Goal: Task Accomplishment & Management: Use online tool/utility

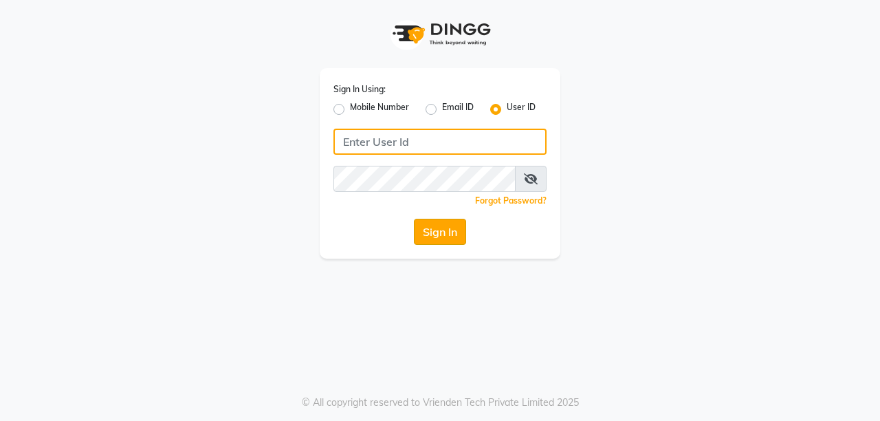
type input "burgundy"
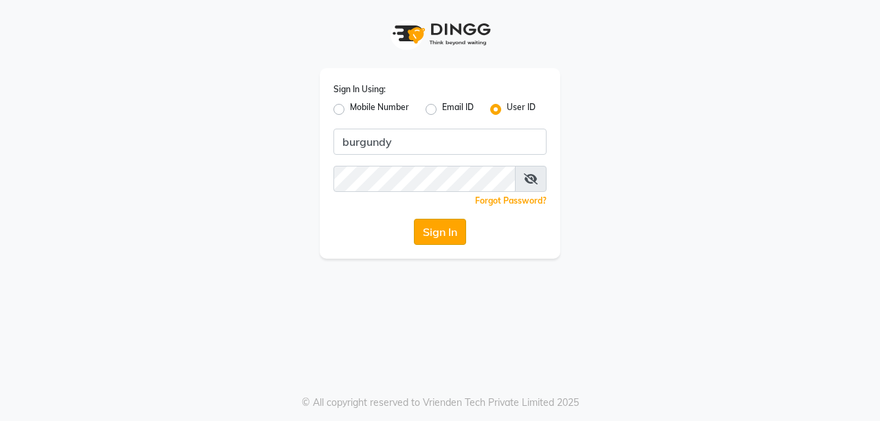
click at [449, 232] on button "Sign In" at bounding box center [440, 232] width 52 height 26
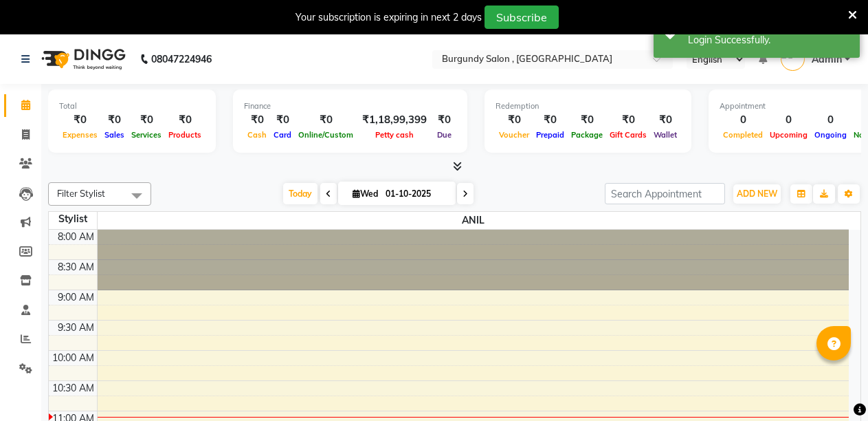
select select "en"
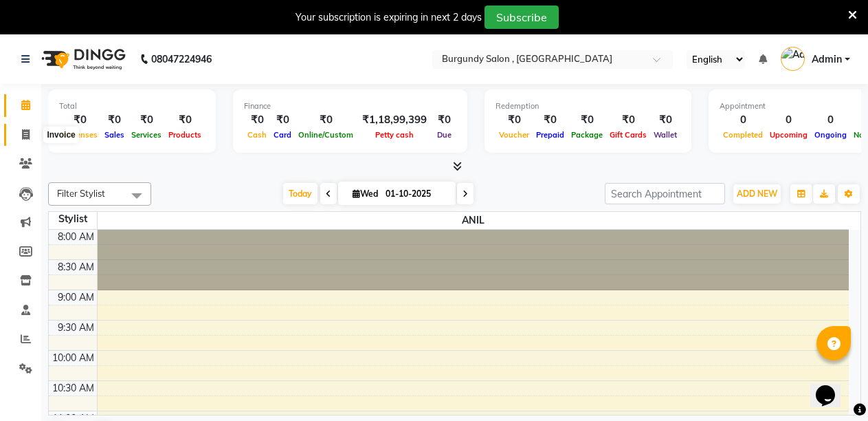
click at [25, 139] on icon at bounding box center [26, 134] width 8 height 10
select select "service"
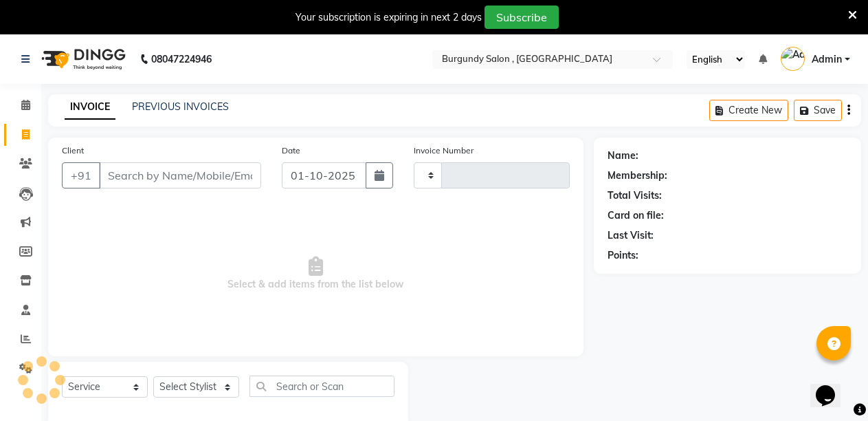
type input "2022"
select select "5345"
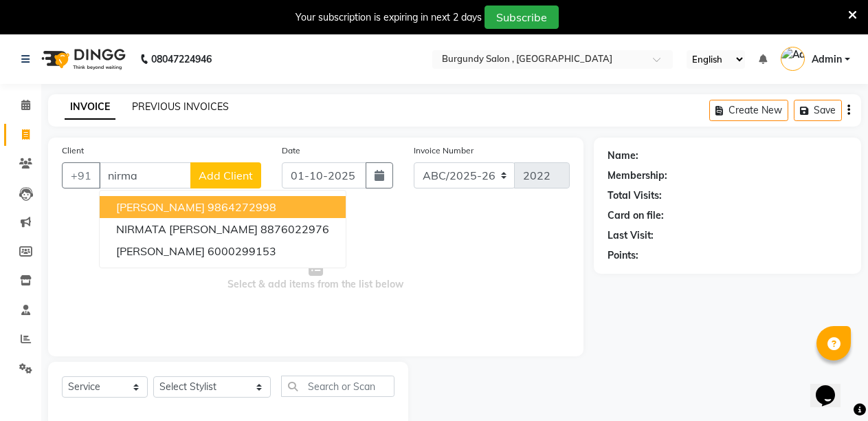
type input "nirma"
click at [174, 102] on link "PREVIOUS INVOICES" at bounding box center [180, 106] width 97 height 12
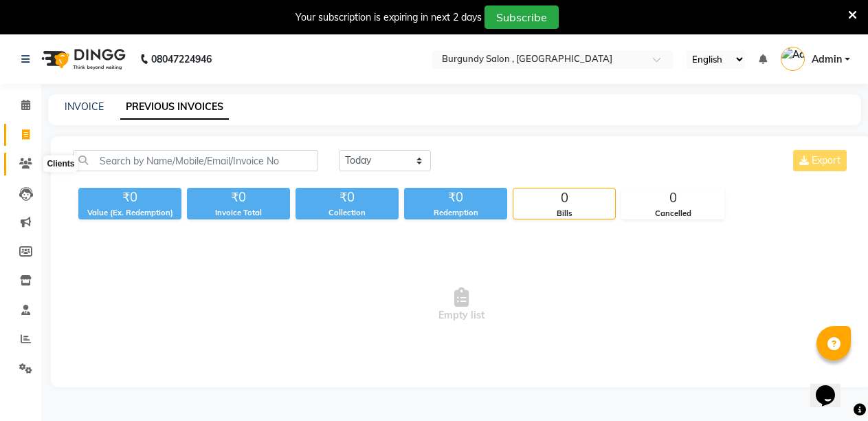
click at [23, 164] on icon at bounding box center [25, 163] width 13 height 10
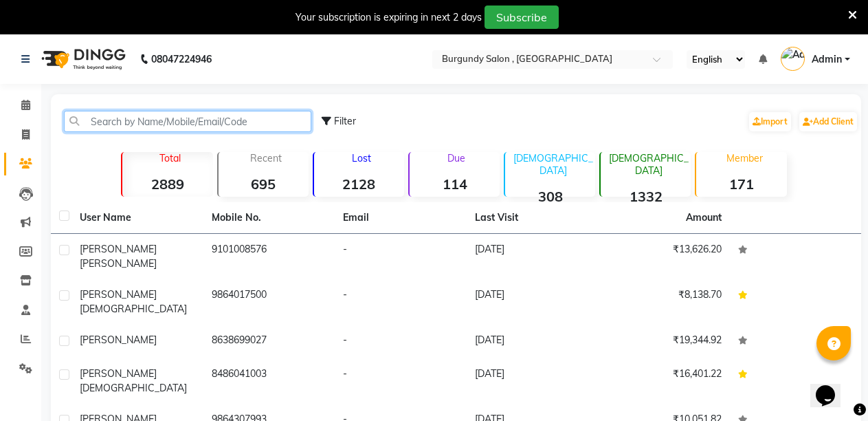
click at [170, 118] on input "text" at bounding box center [187, 121] width 247 height 21
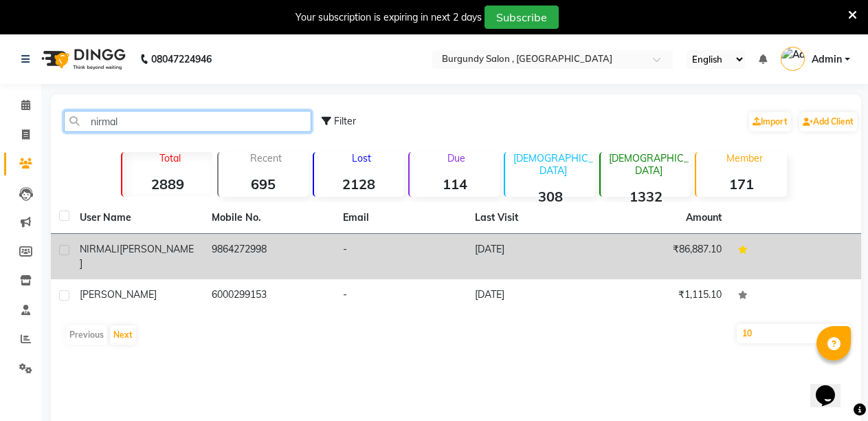
type input "nirmal"
click at [140, 250] on div "NIRMALI BHATTACHARYYA" at bounding box center [137, 256] width 115 height 29
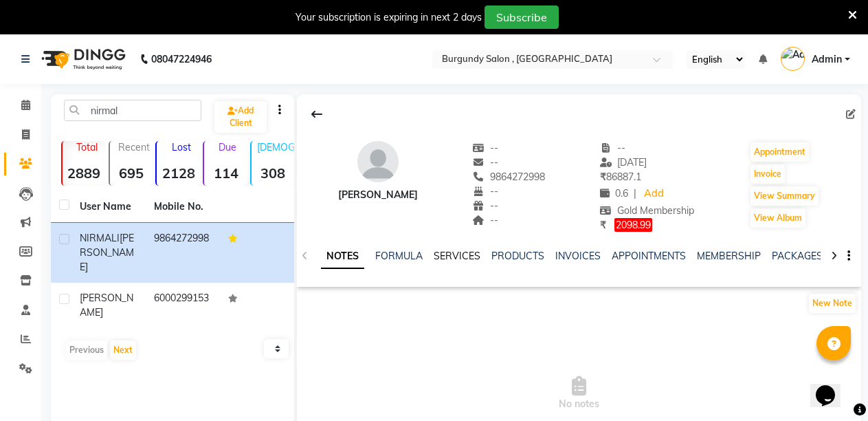
click at [455, 254] on link "SERVICES" at bounding box center [457, 256] width 47 height 12
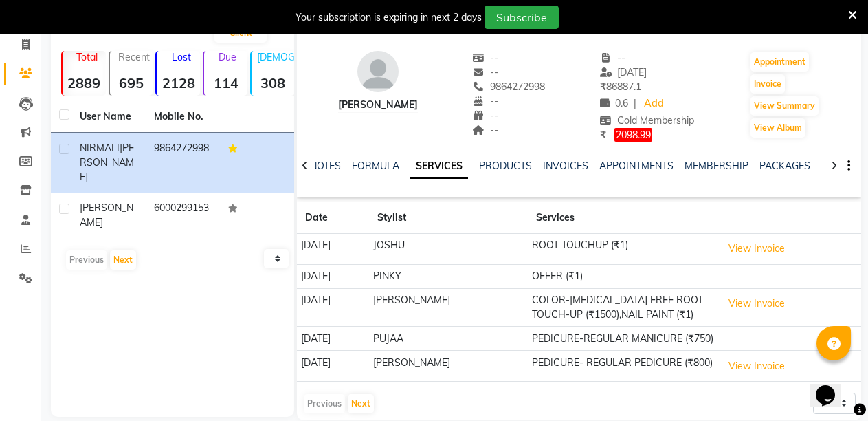
scroll to position [110, 0]
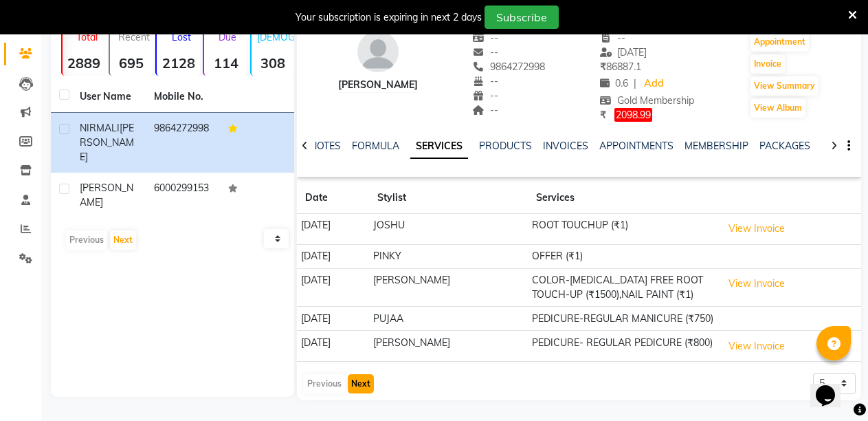
click at [361, 388] on button "Next" at bounding box center [361, 383] width 26 height 19
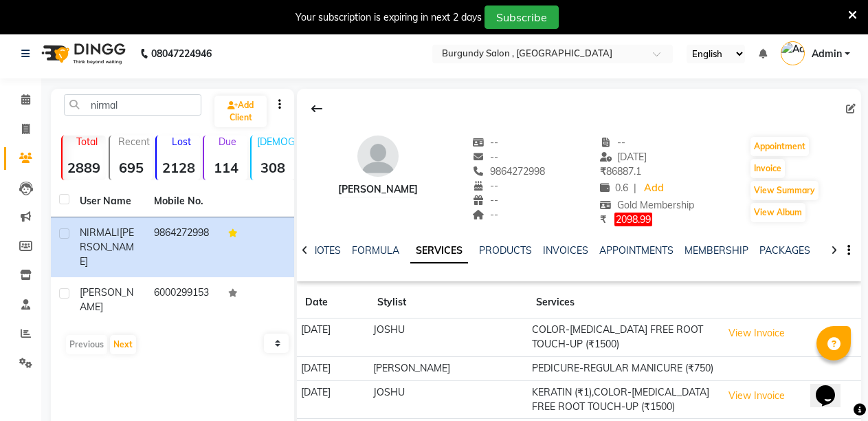
scroll to position [0, 0]
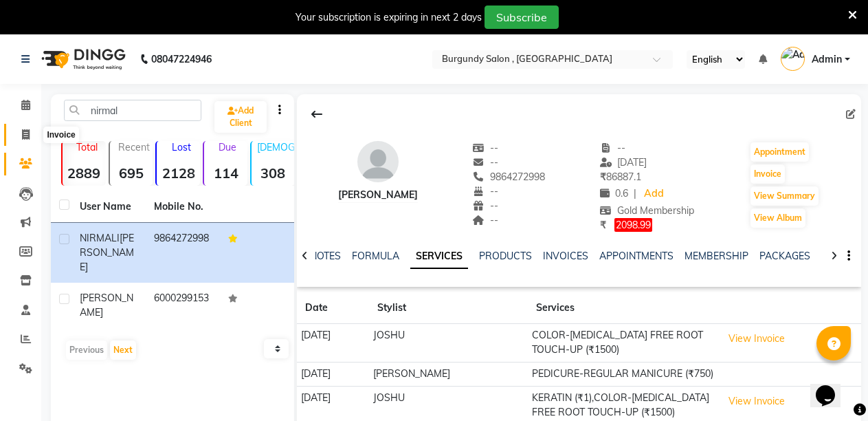
click at [30, 130] on span at bounding box center [26, 135] width 24 height 16
select select "service"
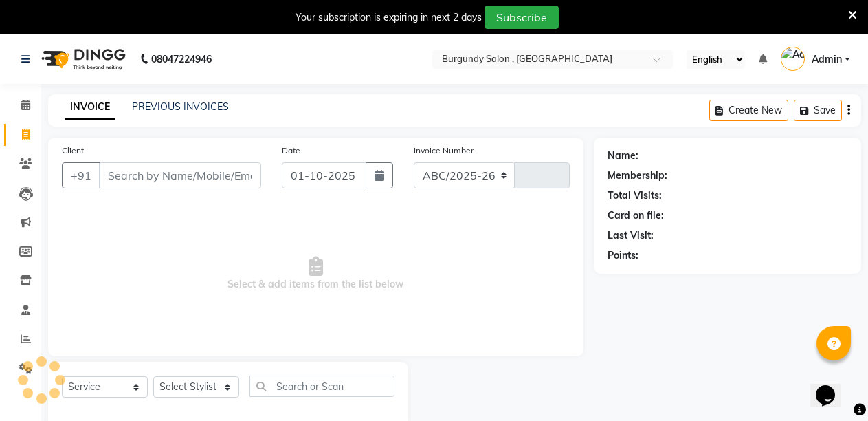
scroll to position [34, 0]
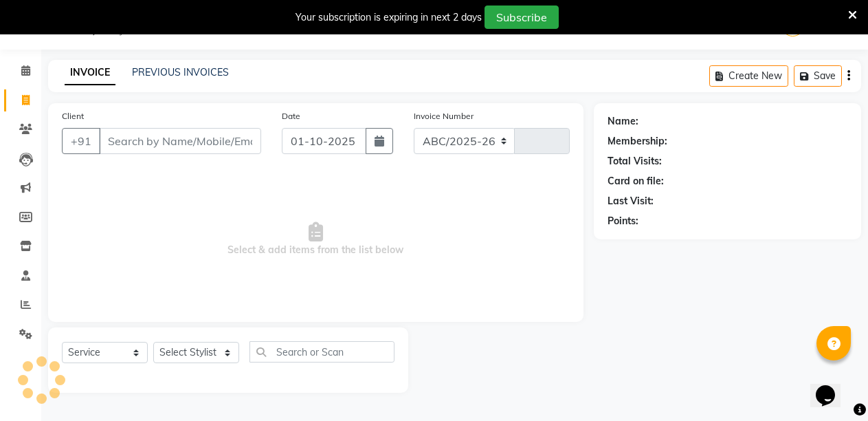
select select "5345"
type input "2022"
click at [188, 146] on input "Client" at bounding box center [180, 141] width 162 height 26
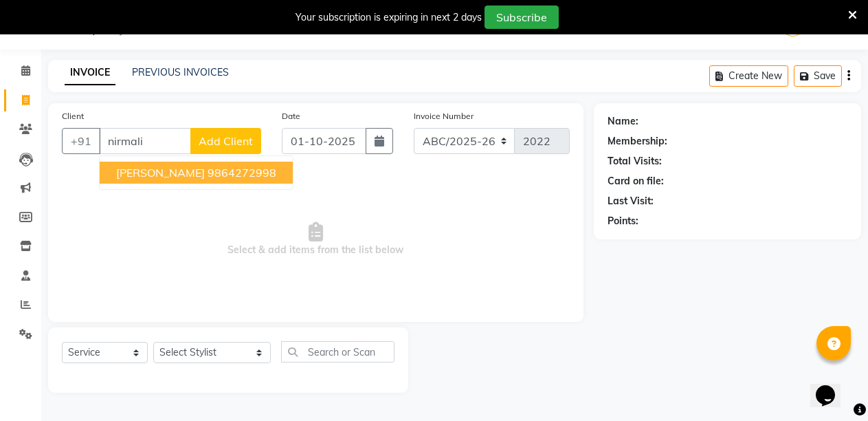
click at [195, 175] on span "[PERSON_NAME]" at bounding box center [160, 173] width 89 height 14
type input "9864272998"
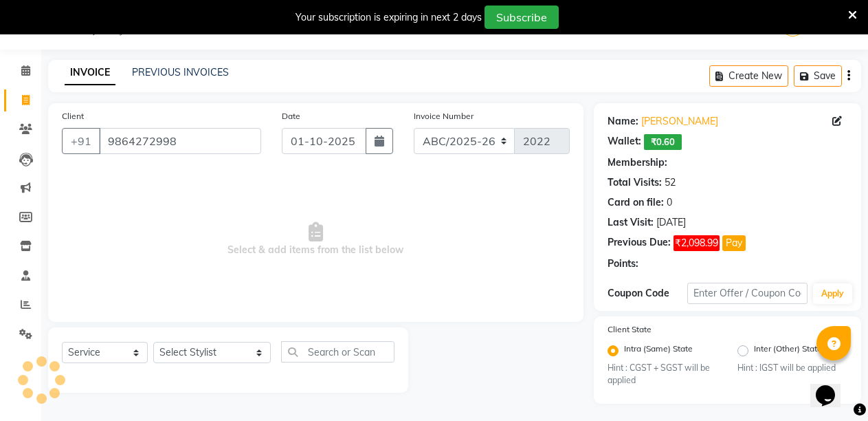
select select "1: Object"
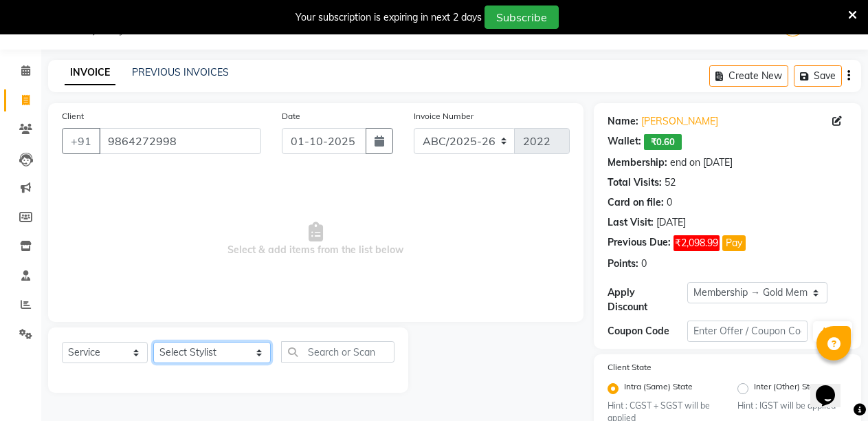
click at [222, 349] on select "Select Stylist ANIL ANJANA BARSHA DEEPSHIKHA DHON DAS DHON / NITUMONI EDWARD ED…" at bounding box center [212, 352] width 118 height 21
select select "32568"
click at [153, 342] on select "Select Stylist ANIL ANJANA BARSHA DEEPSHIKHA DHON DAS DHON / NITUMONI EDWARD ED…" at bounding box center [212, 352] width 118 height 21
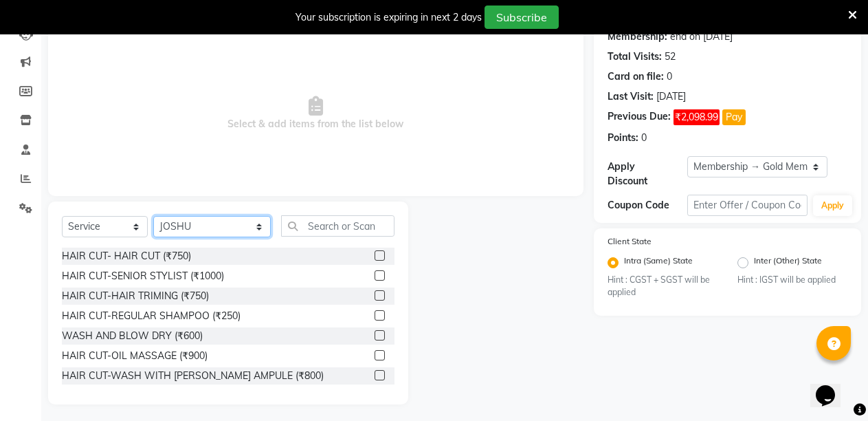
scroll to position [164, 0]
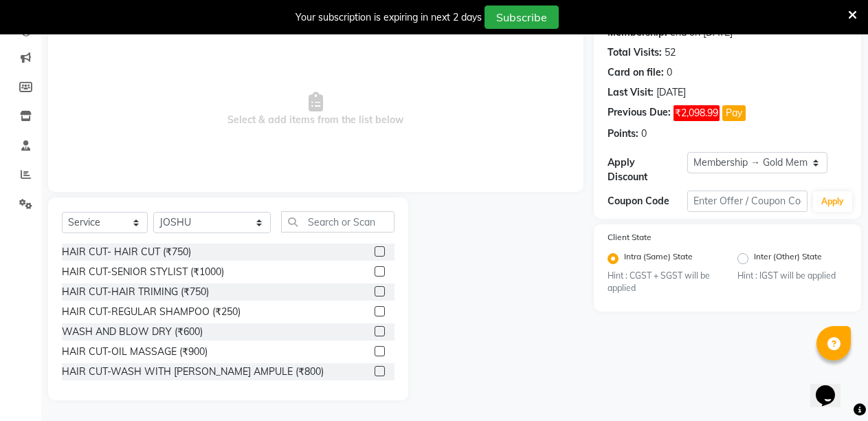
click at [399, 154] on span "Select & add items from the list below" at bounding box center [316, 109] width 508 height 137
click at [335, 227] on input "text" at bounding box center [338, 221] width 114 height 21
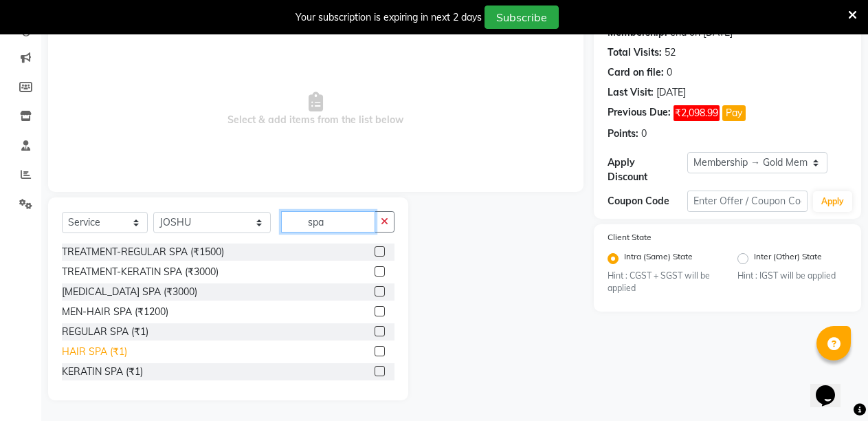
type input "spa"
click at [115, 348] on div "HAIR SPA (₹1)" at bounding box center [94, 351] width 65 height 14
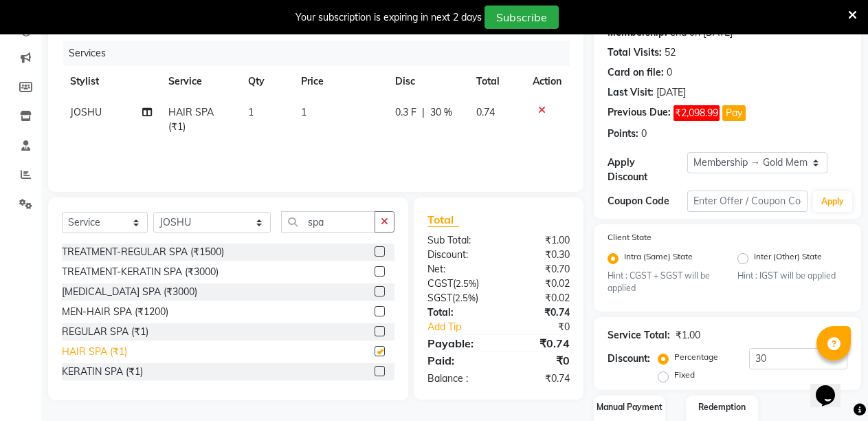
checkbox input "false"
click at [312, 113] on td "1" at bounding box center [340, 119] width 94 height 45
select select "32568"
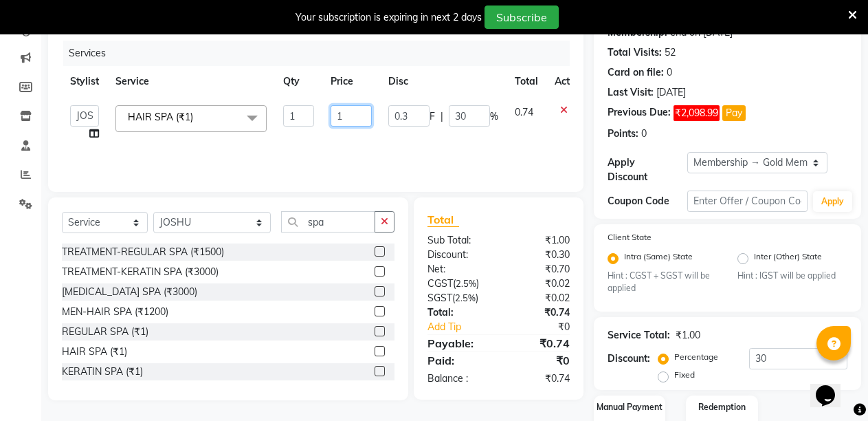
click at [344, 113] on input "1" at bounding box center [351, 115] width 41 height 21
type input "1999"
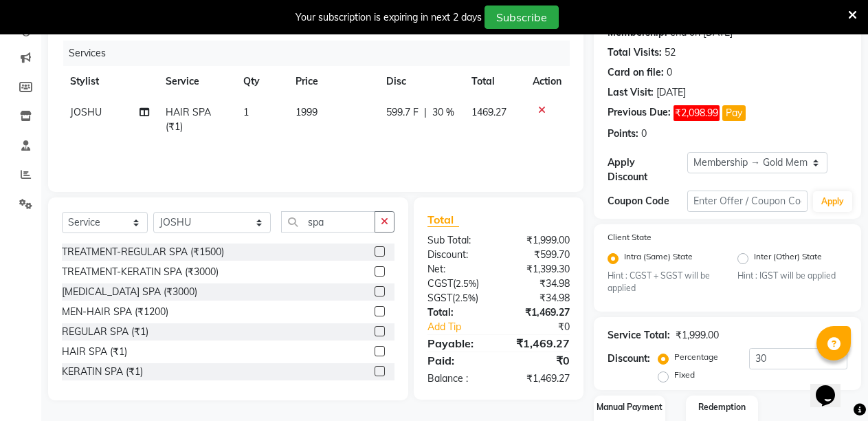
click at [451, 109] on span "30 %" at bounding box center [443, 112] width 22 height 14
select select "32568"
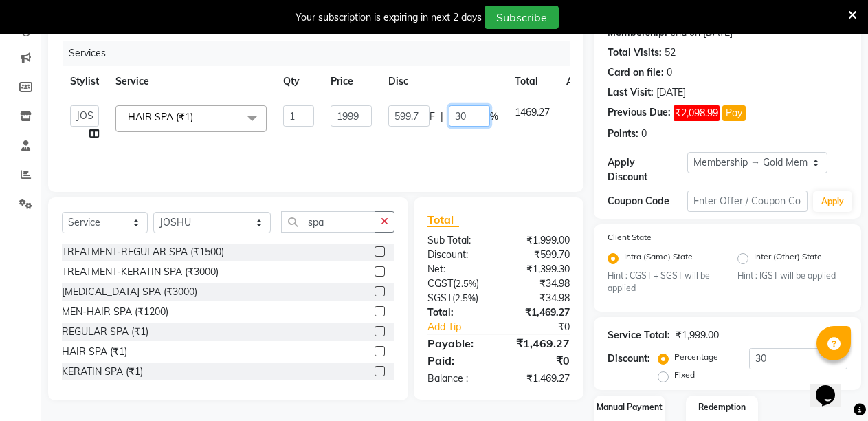
click at [479, 118] on input "30" at bounding box center [469, 115] width 41 height 21
type input "3"
click at [462, 140] on td "599.7 F | %" at bounding box center [443, 123] width 126 height 52
select select "32568"
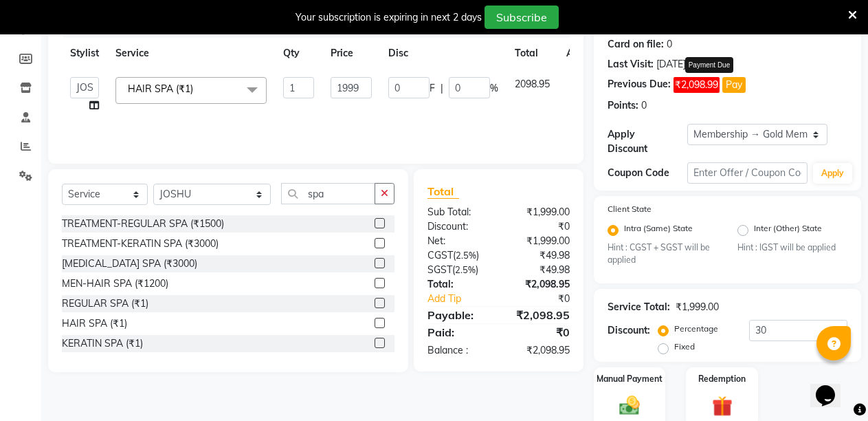
click at [740, 85] on button "Pay" at bounding box center [733, 85] width 23 height 16
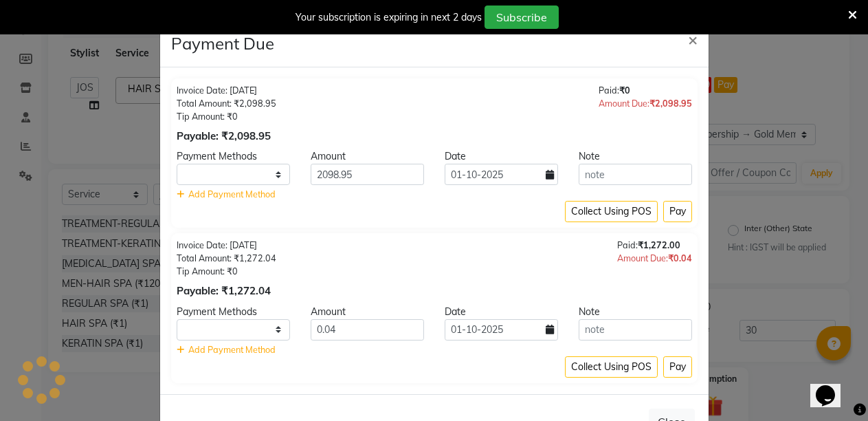
select select "1"
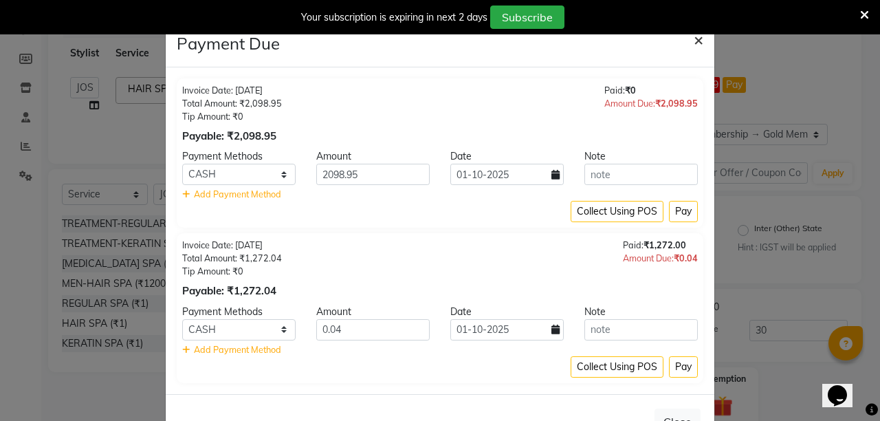
click at [694, 41] on span "×" at bounding box center [699, 39] width 10 height 21
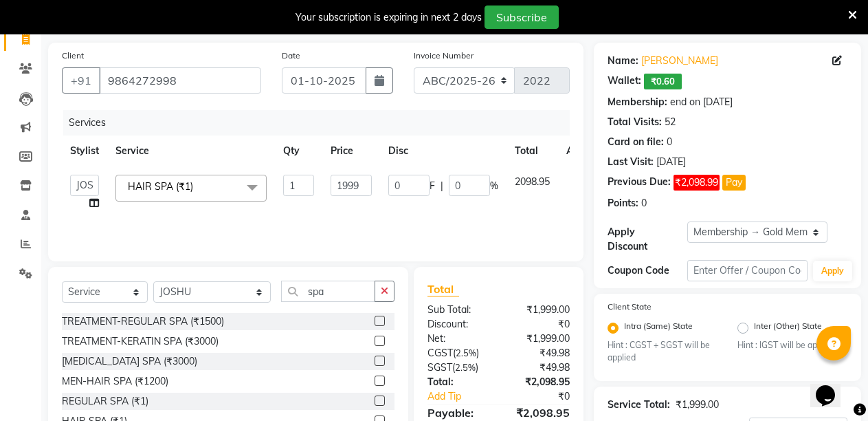
scroll to position [82, 0]
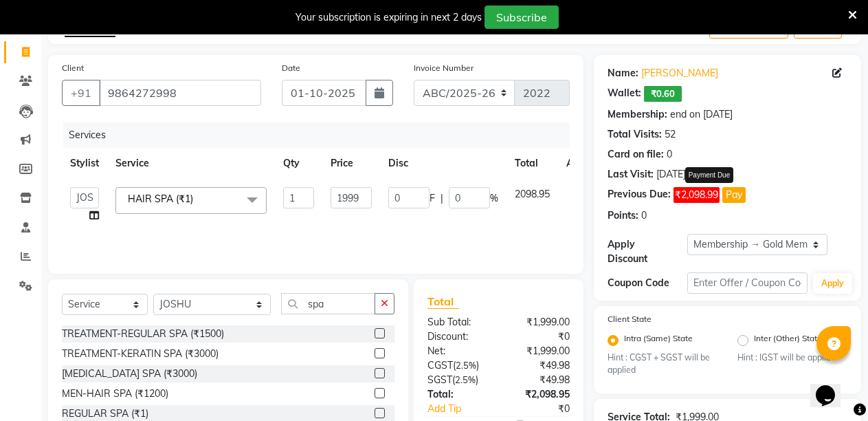
click at [730, 189] on button "Pay" at bounding box center [733, 195] width 23 height 16
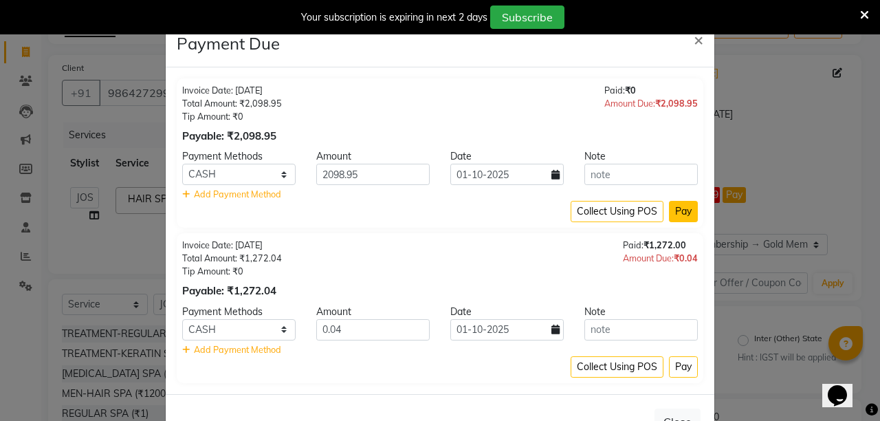
click at [672, 215] on button "Pay" at bounding box center [683, 211] width 29 height 21
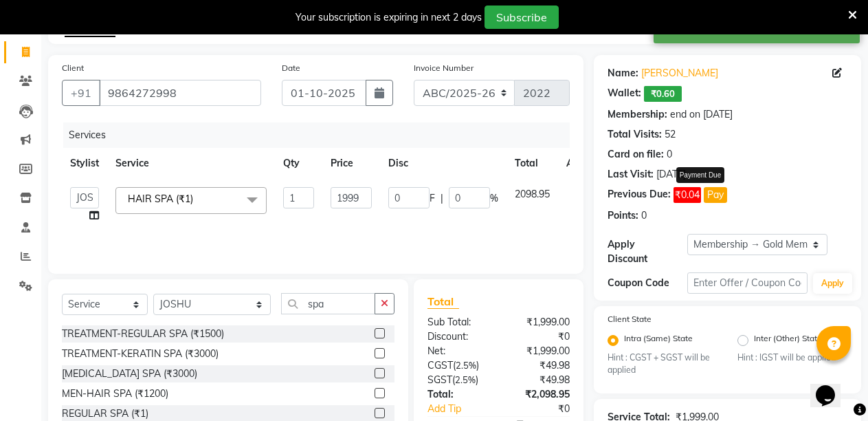
click at [716, 195] on button "Pay" at bounding box center [715, 195] width 23 height 16
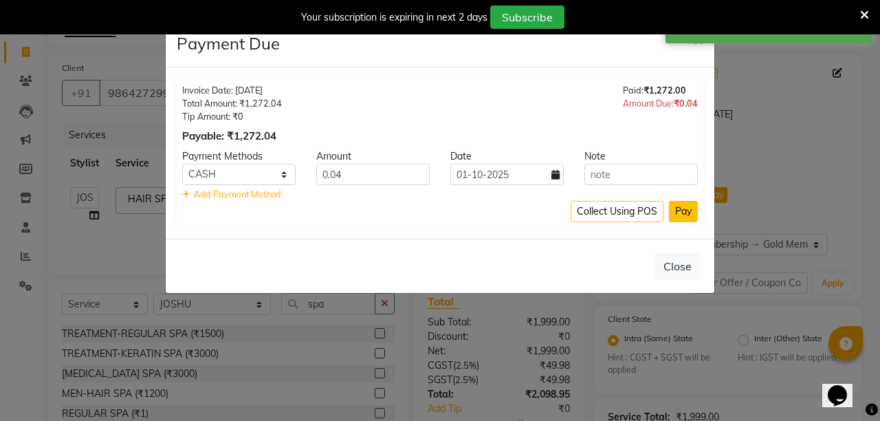
click at [686, 219] on button "Pay" at bounding box center [683, 211] width 29 height 21
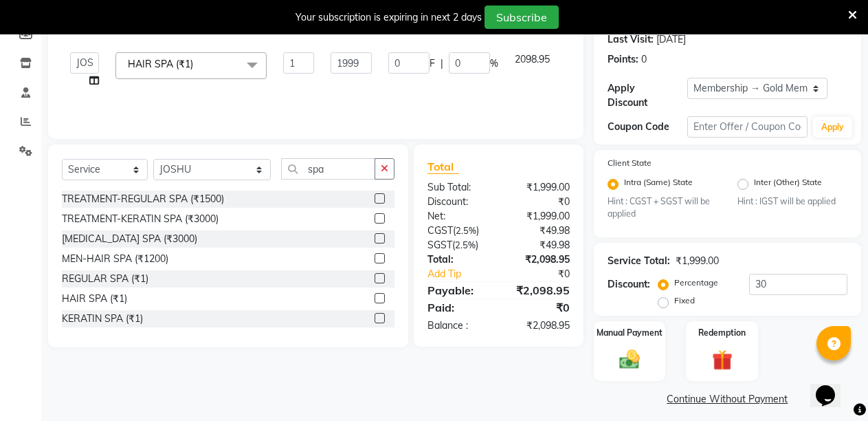
scroll to position [226, 0]
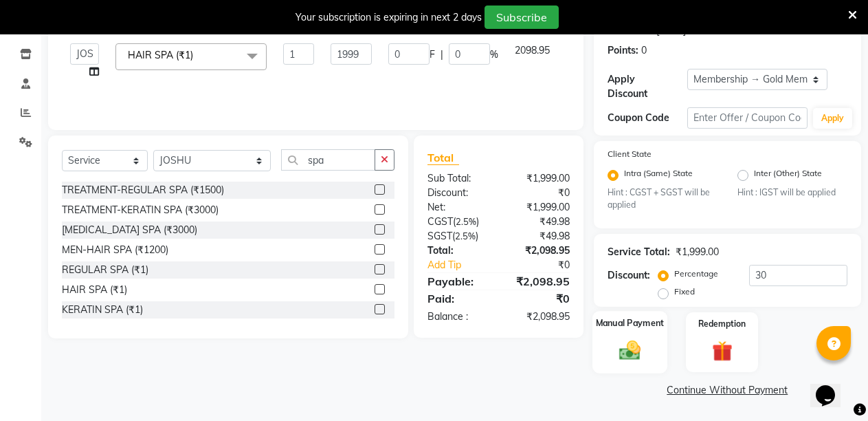
click at [635, 341] on img at bounding box center [630, 350] width 35 height 25
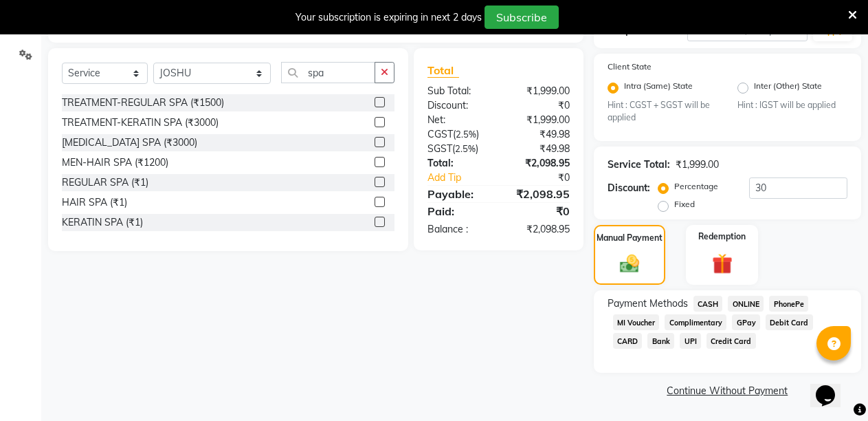
scroll to position [314, 0]
click at [692, 341] on span "UPI" at bounding box center [690, 340] width 21 height 16
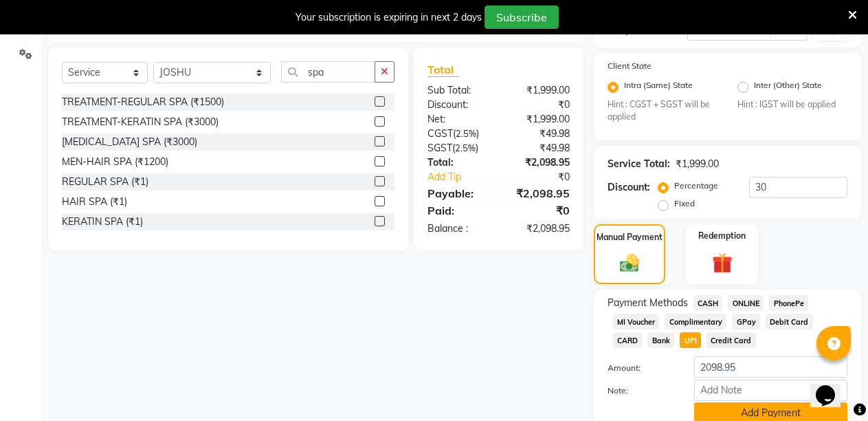
click at [782, 404] on button "Add Payment" at bounding box center [770, 412] width 153 height 21
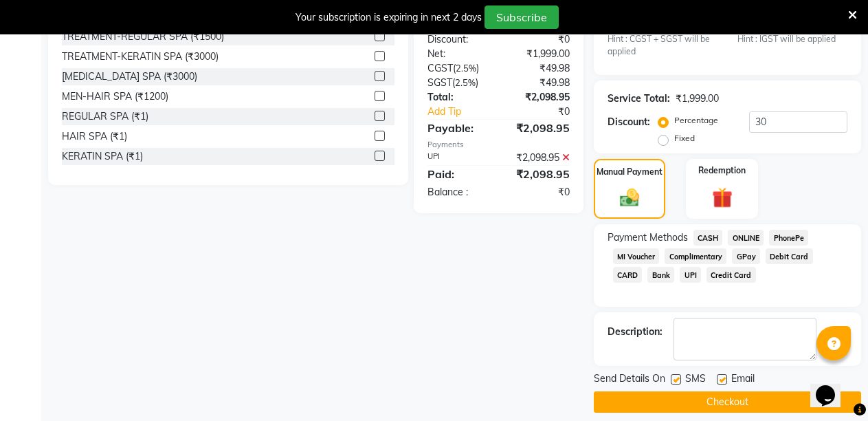
scroll to position [392, 0]
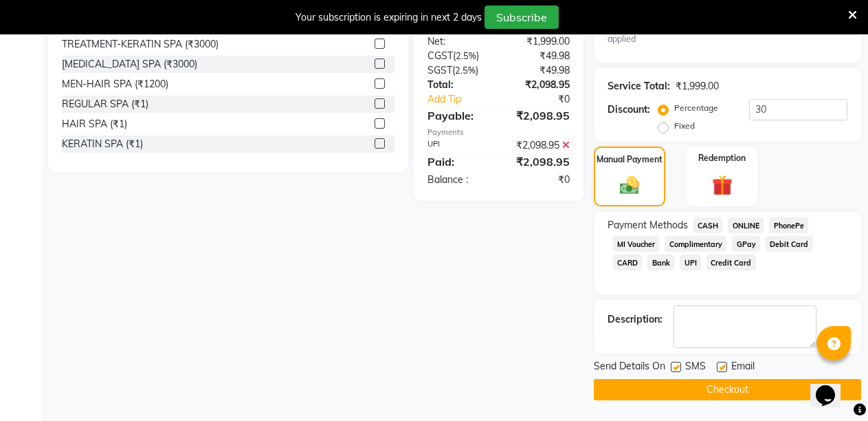
click at [674, 369] on label at bounding box center [676, 367] width 10 height 10
click at [674, 369] on input "checkbox" at bounding box center [675, 367] width 9 height 9
checkbox input "false"
click at [721, 366] on label at bounding box center [722, 367] width 10 height 10
click at [721, 366] on input "checkbox" at bounding box center [721, 367] width 9 height 9
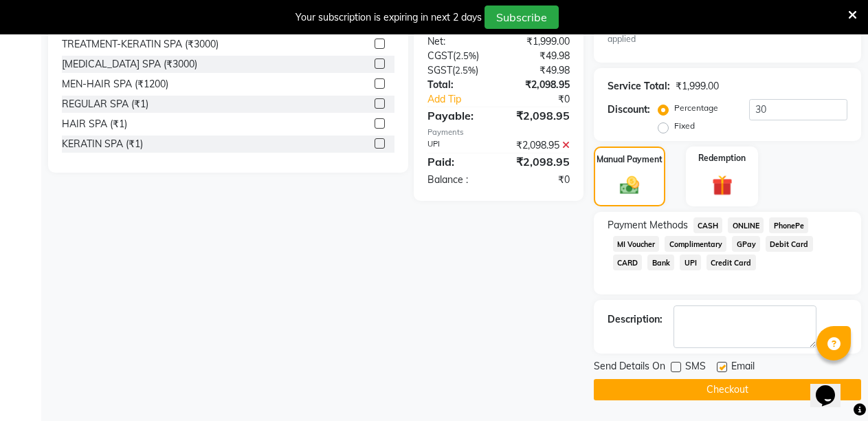
checkbox input "false"
click at [712, 383] on button "Checkout" at bounding box center [727, 389] width 267 height 21
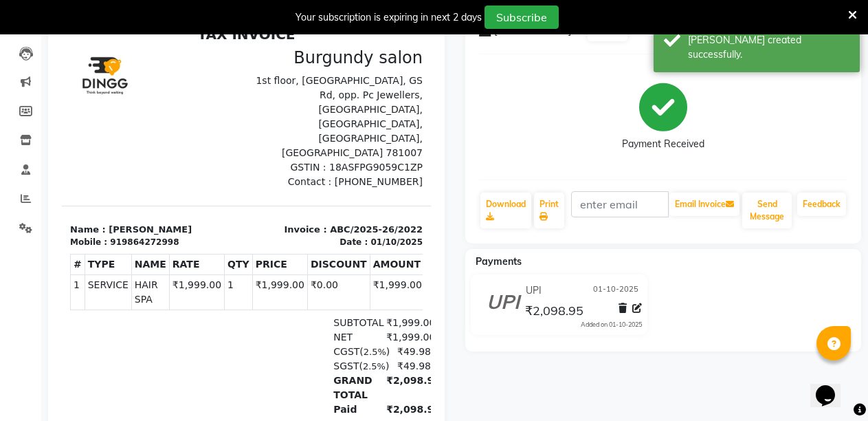
scroll to position [117, 0]
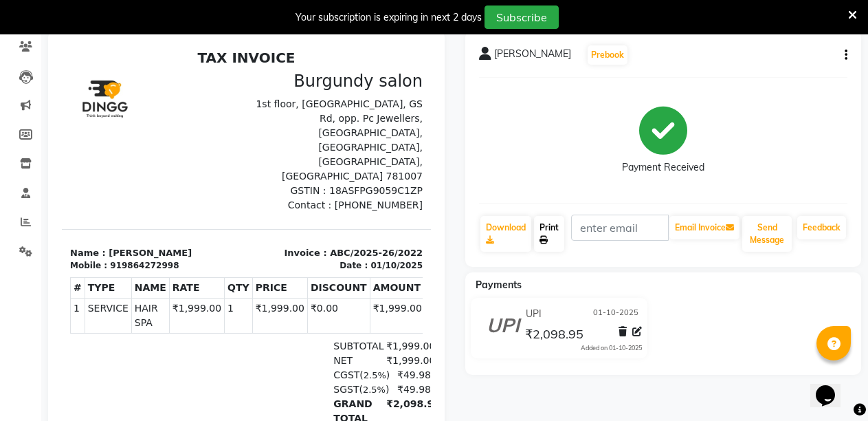
click at [542, 225] on link "Print" at bounding box center [549, 234] width 30 height 36
click at [25, 23] on icon at bounding box center [26, 17] width 8 height 10
select select "service"
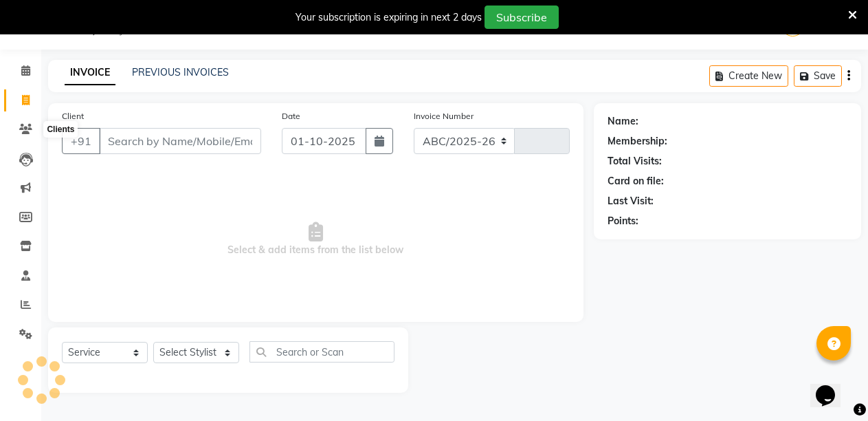
select select "5345"
type input "2023"
click at [133, 148] on input "Client" at bounding box center [180, 141] width 162 height 26
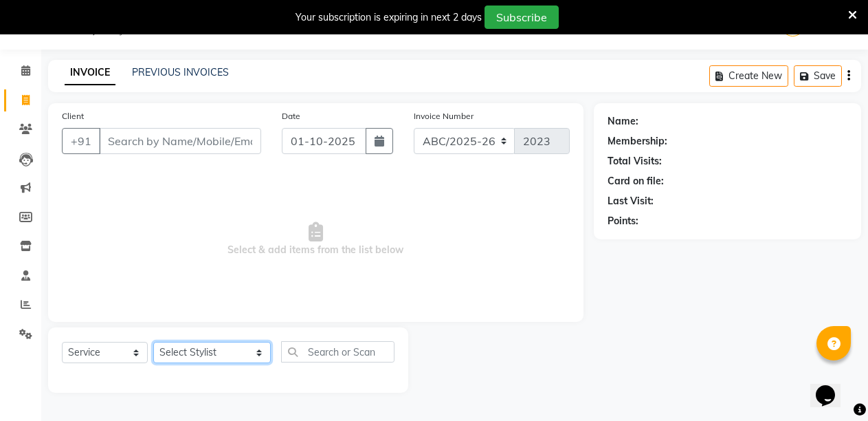
click at [228, 355] on select "Select Stylist ANIL ANJANA BARSHA DEEPSHIKHA DHON DAS DHON / NITUMONI EDWARD ED…" at bounding box center [212, 352] width 118 height 21
select select "47575"
click at [153, 342] on select "Select Stylist ANIL ANJANA BARSHA DEEPSHIKHA DHON DAS DHON / NITUMONI EDWARD ED…" at bounding box center [212, 352] width 118 height 21
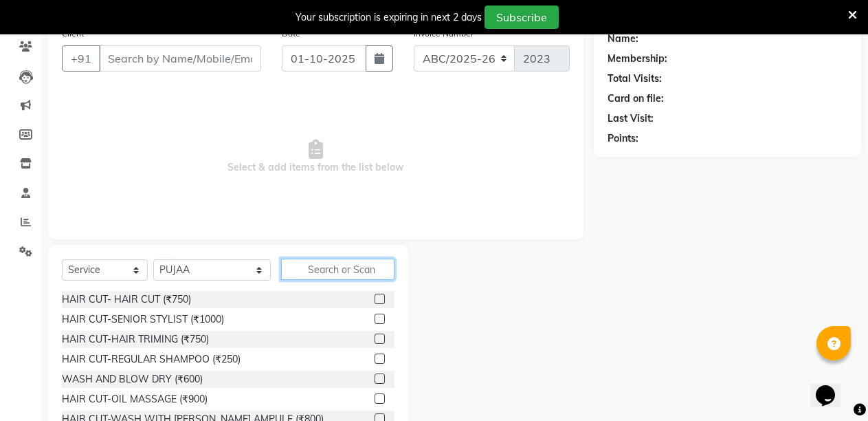
click at [306, 280] on input "text" at bounding box center [338, 268] width 114 height 21
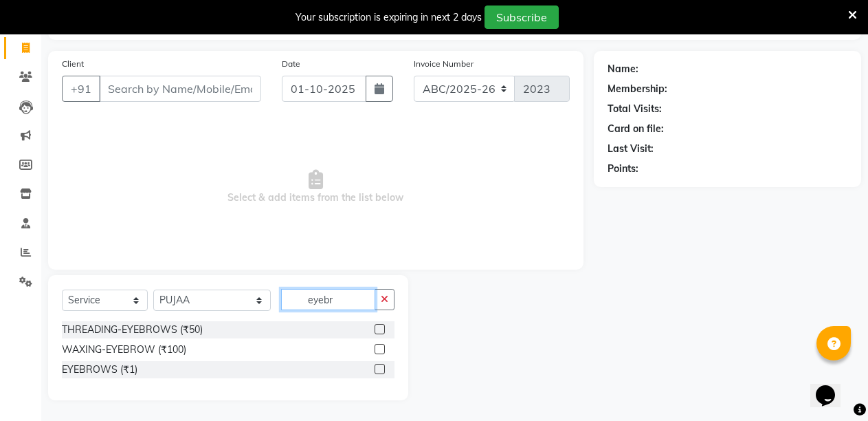
type input "eyebr"
click at [374, 338] on div "THREADING-EYEBROWS (₹50)" at bounding box center [228, 329] width 333 height 17
click at [377, 334] on label at bounding box center [380, 329] width 10 height 10
click at [377, 334] on input "checkbox" at bounding box center [379, 329] width 9 height 9
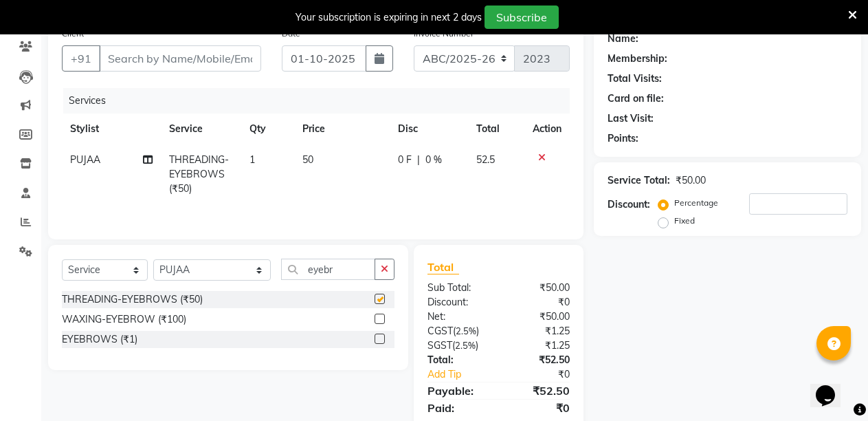
checkbox input "false"
drag, startPoint x: 377, startPoint y: 379, endPoint x: 345, endPoint y: 353, distance: 41.5
click at [345, 353] on div "Select Service Product Membership Package Voucher Prepaid Gift Card Select Styl…" at bounding box center [228, 307] width 360 height 125
click at [345, 280] on input "eyebr" at bounding box center [328, 268] width 95 height 21
type input "e"
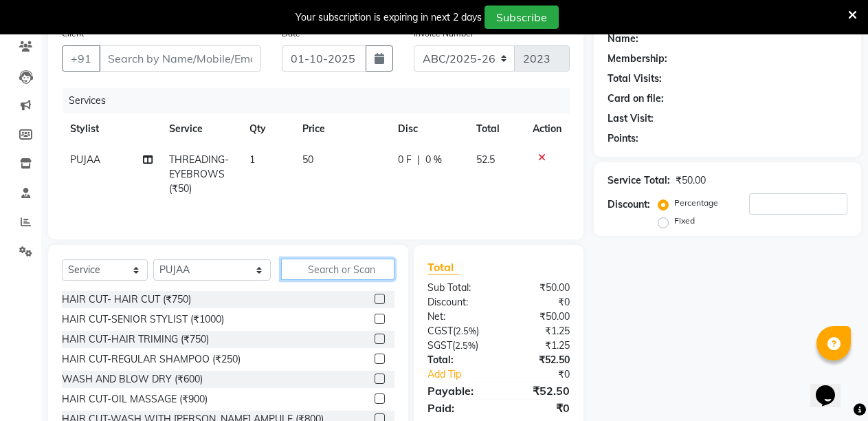
type input "r"
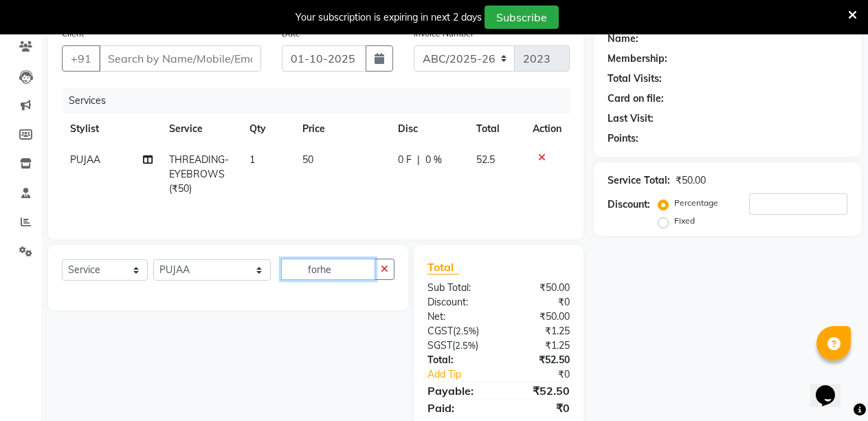
click at [344, 280] on input "forhe" at bounding box center [328, 268] width 95 height 21
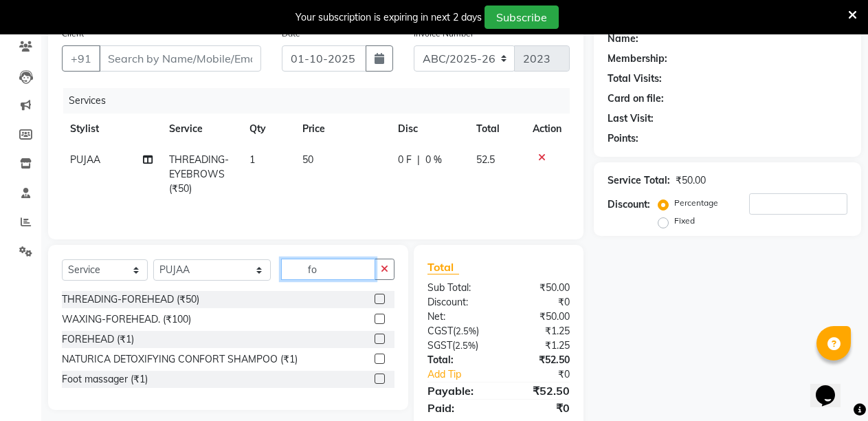
type input "f"
type input "for"
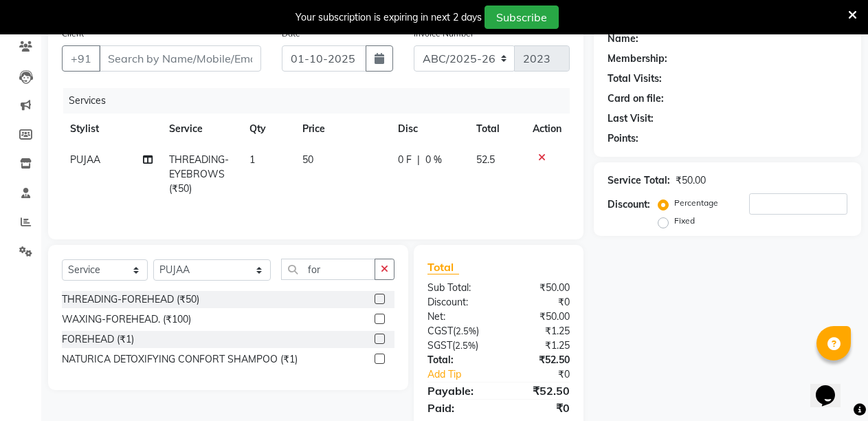
click at [382, 304] on label at bounding box center [380, 299] width 10 height 10
click at [382, 304] on input "checkbox" at bounding box center [379, 299] width 9 height 9
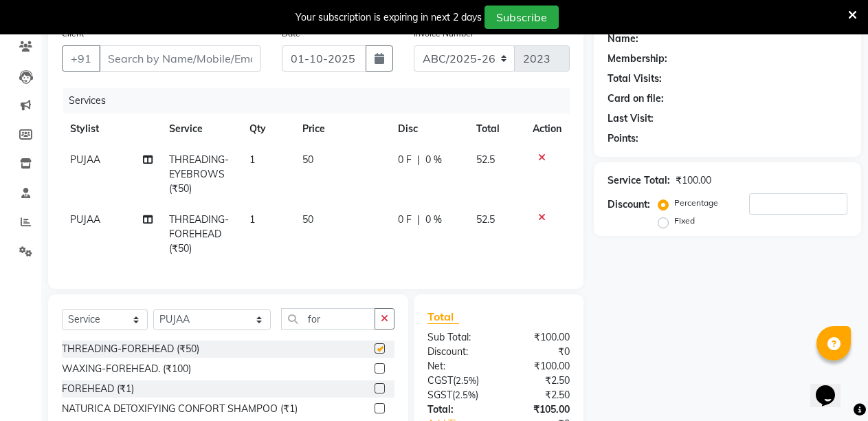
checkbox input "false"
click at [868, 10] on div "Your subscription is expiring in next 2 days Subscribe" at bounding box center [434, 17] width 868 height 34
click at [546, 222] on div at bounding box center [547, 217] width 29 height 10
click at [541, 222] on icon at bounding box center [542, 217] width 8 height 10
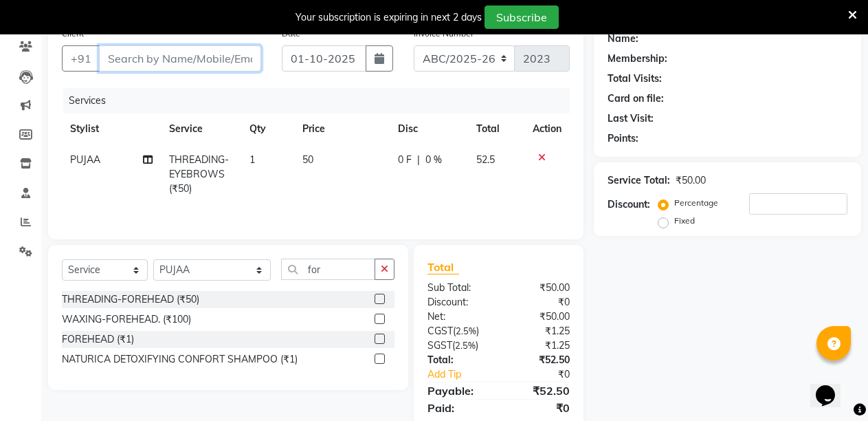
click at [176, 71] on input "Client" at bounding box center [180, 58] width 162 height 26
type input "88"
type input "0"
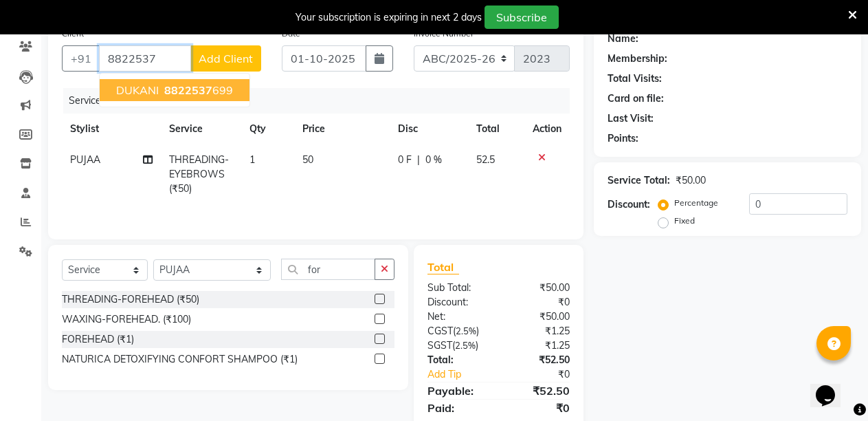
click at [173, 97] on span "8822537" at bounding box center [188, 90] width 48 height 14
type input "8822537699"
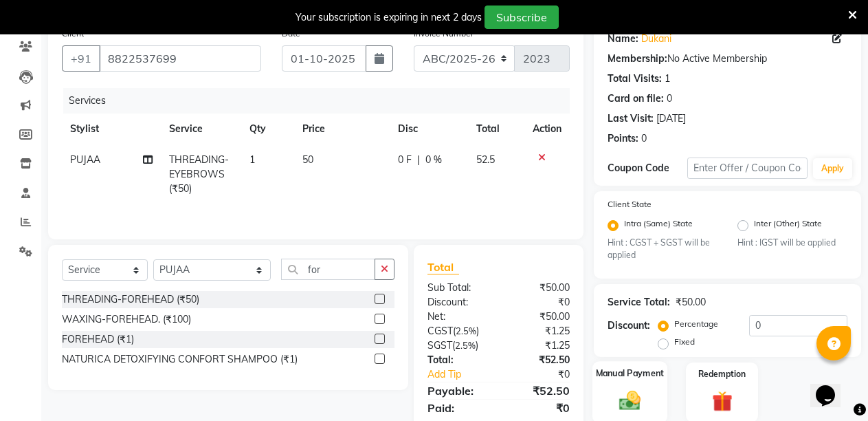
click at [624, 388] on img at bounding box center [630, 400] width 35 height 25
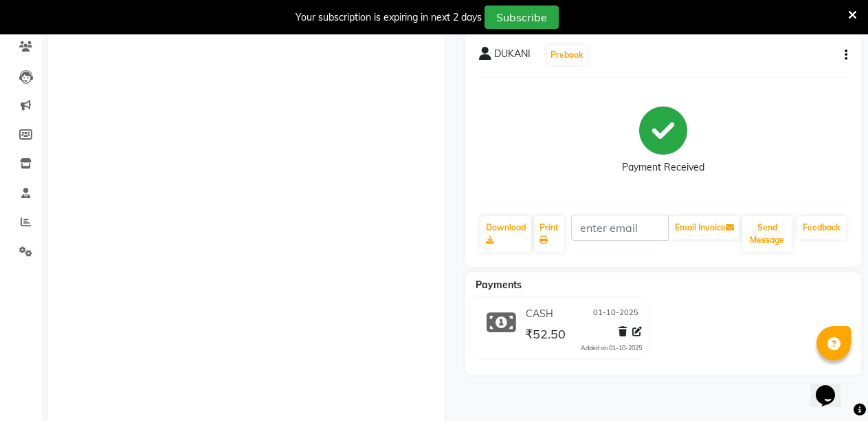
click at [27, 23] on icon at bounding box center [26, 17] width 8 height 10
select select "service"
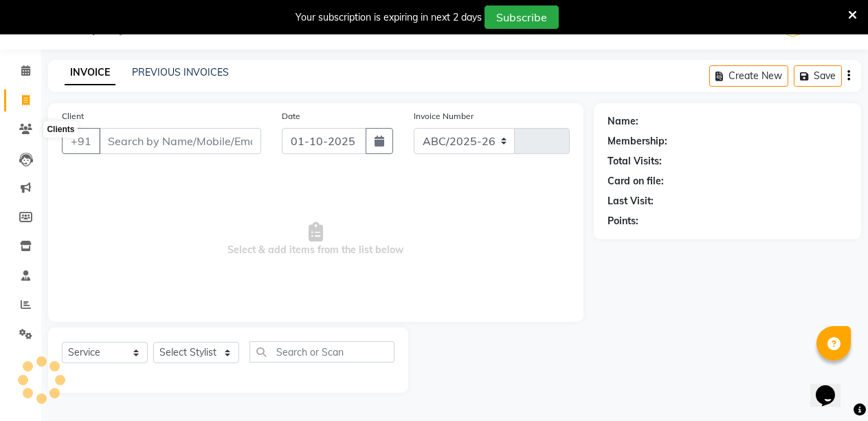
select select "5345"
type input "2024"
click at [258, 112] on div "Client +91" at bounding box center [162, 137] width 220 height 56
click at [151, 67] on link "PREVIOUS INVOICES" at bounding box center [180, 72] width 97 height 12
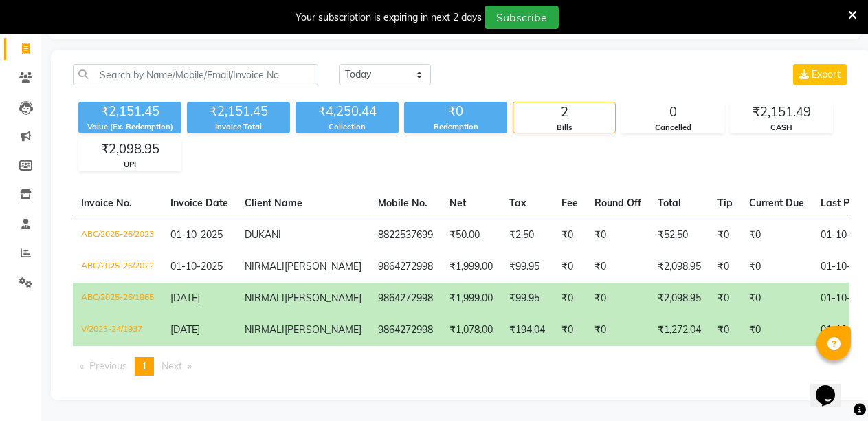
click at [553, 314] on td "₹0" at bounding box center [569, 330] width 33 height 32
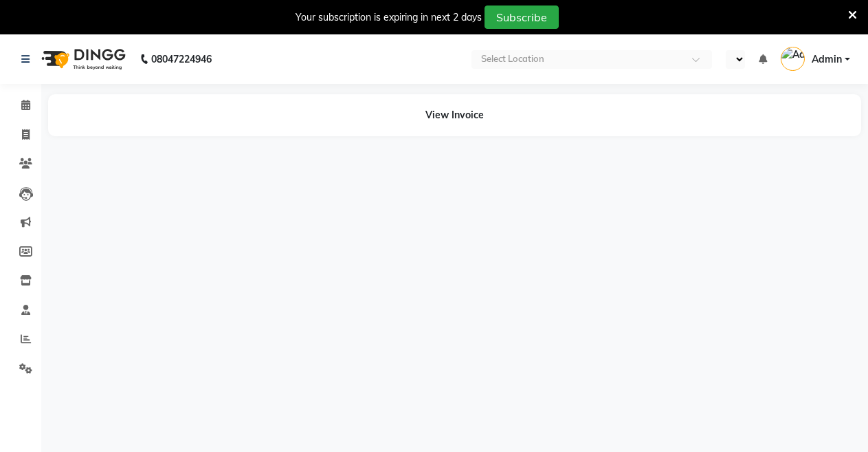
select select "en"
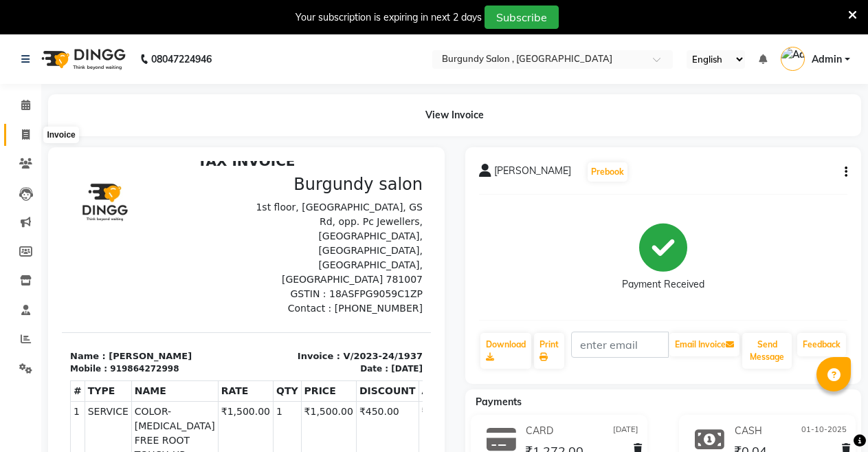
click at [25, 130] on icon at bounding box center [26, 134] width 8 height 10
select select "service"
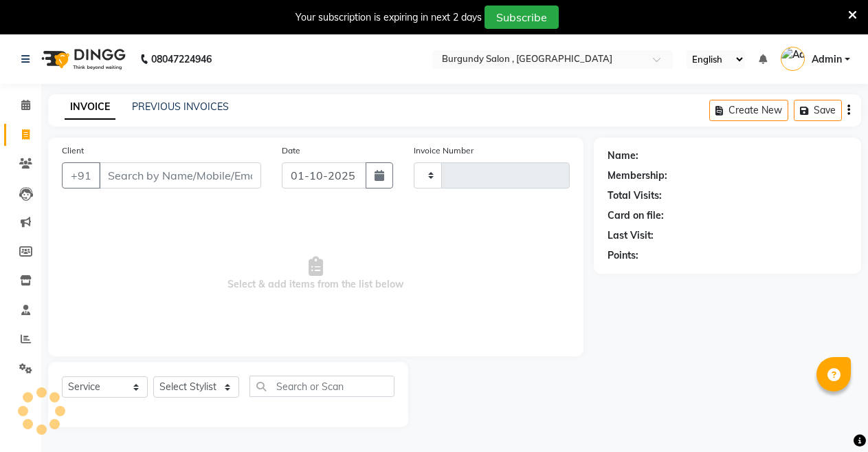
type input "2024"
select select "5345"
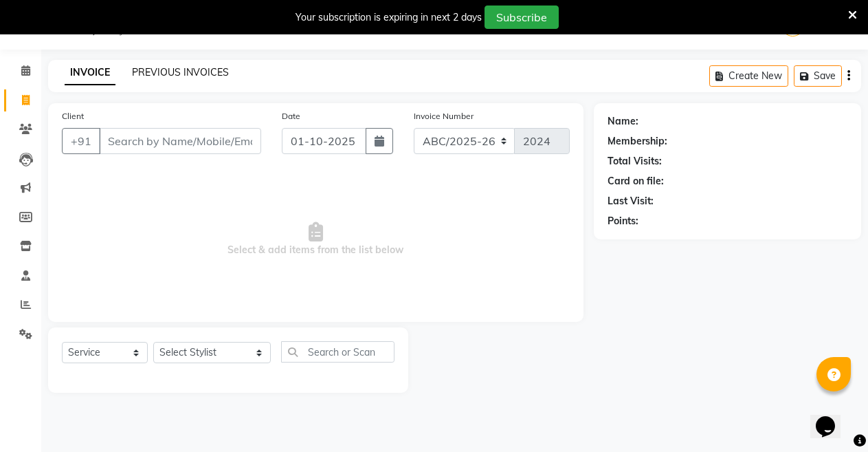
click at [166, 78] on link "PREVIOUS INVOICES" at bounding box center [180, 72] width 97 height 12
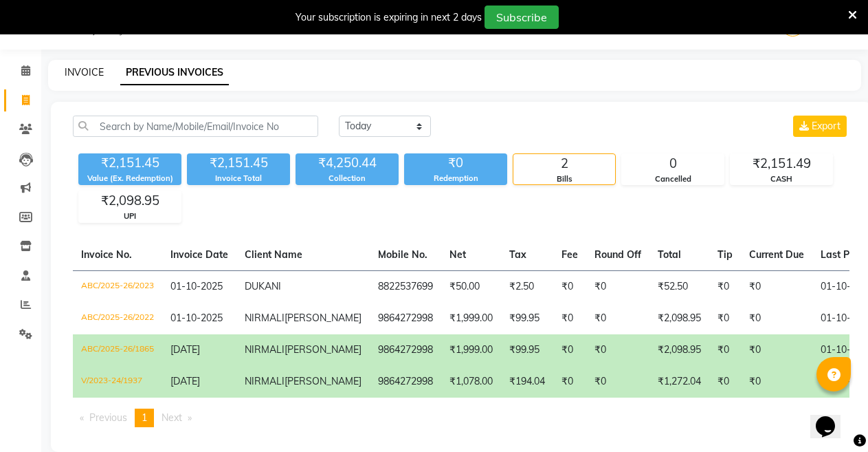
click at [93, 69] on link "INVOICE" at bounding box center [84, 72] width 39 height 12
select select "service"
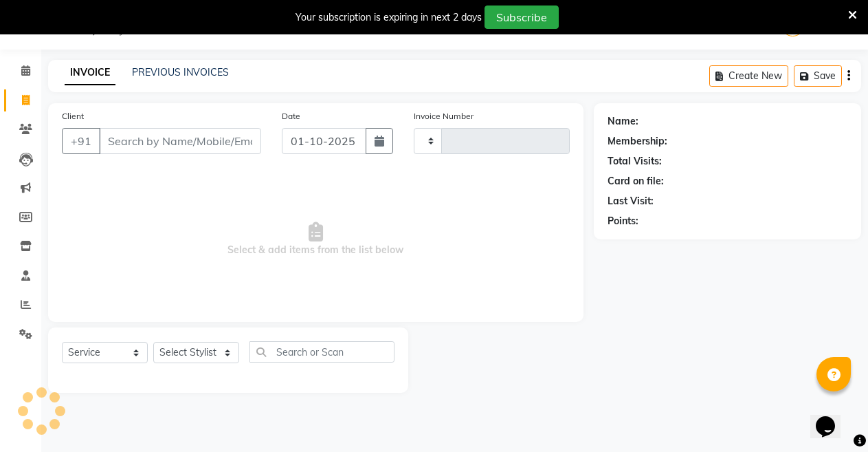
type input "2024"
select select "5345"
